Goal: Register for event/course

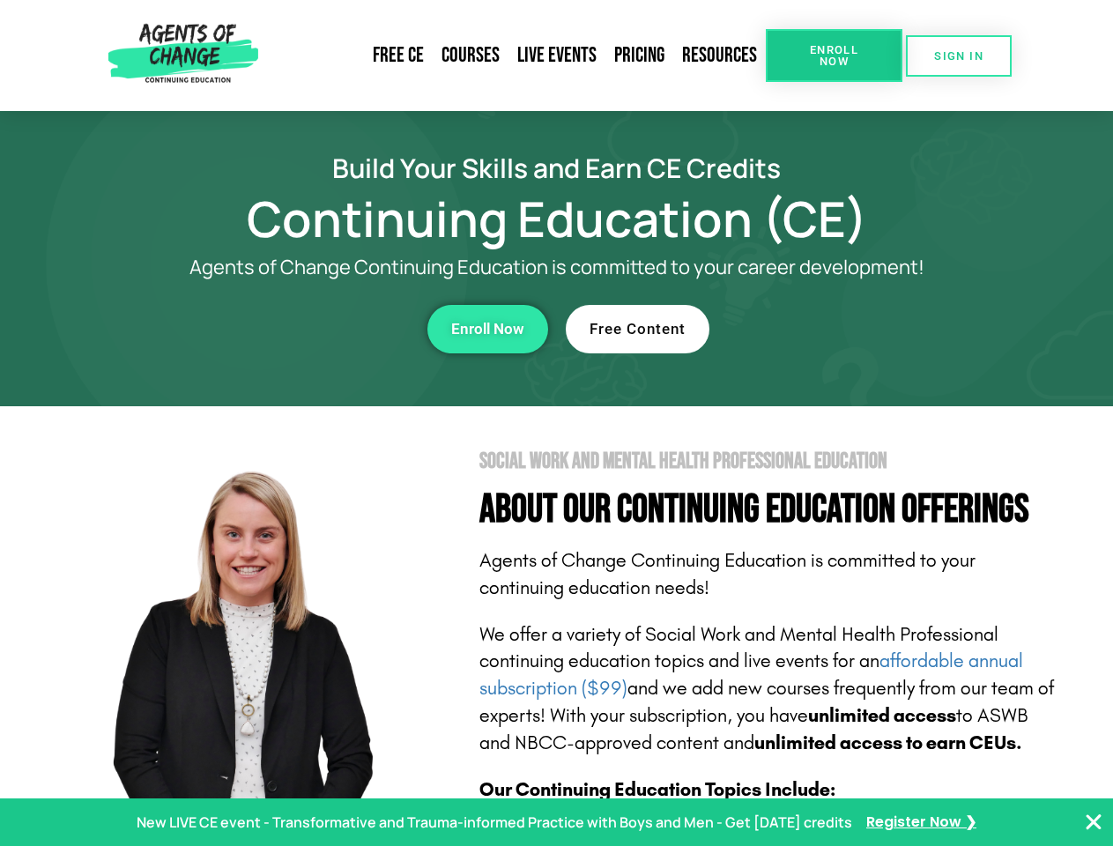
click at [556, 423] on section "Social Work and Mental Health Professional Education About Our Continuing Educa…" at bounding box center [556, 776] width 1113 height 740
click at [720, 56] on link "Resources" at bounding box center [719, 55] width 93 height 41
click at [833, 56] on span "Enroll Now" at bounding box center [834, 55] width 80 height 23
click at [959, 56] on span "SIGN IN" at bounding box center [958, 55] width 49 height 11
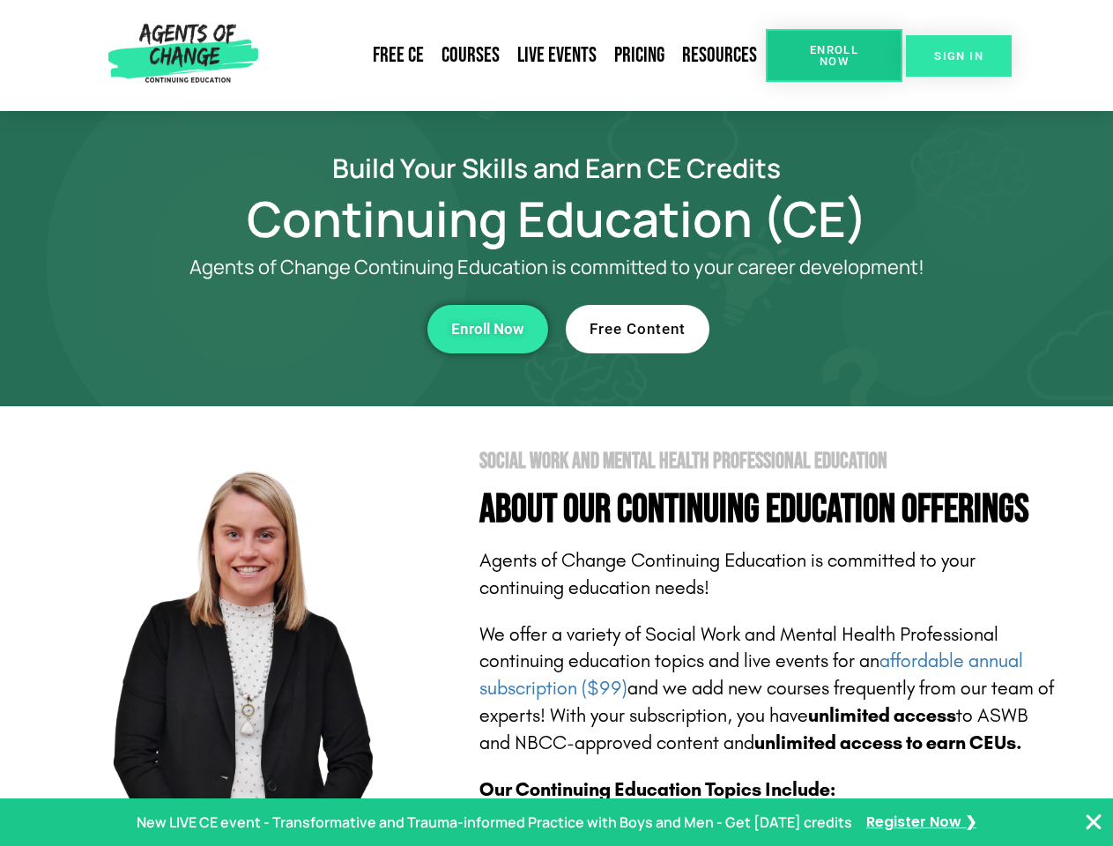
click at [959, 56] on span "SIGN IN" at bounding box center [958, 55] width 49 height 11
click at [306, 329] on div "Enroll Now" at bounding box center [305, 329] width 485 height 48
click at [487, 329] on span "Enroll Now" at bounding box center [487, 329] width 73 height 15
